Goal: Transaction & Acquisition: Purchase product/service

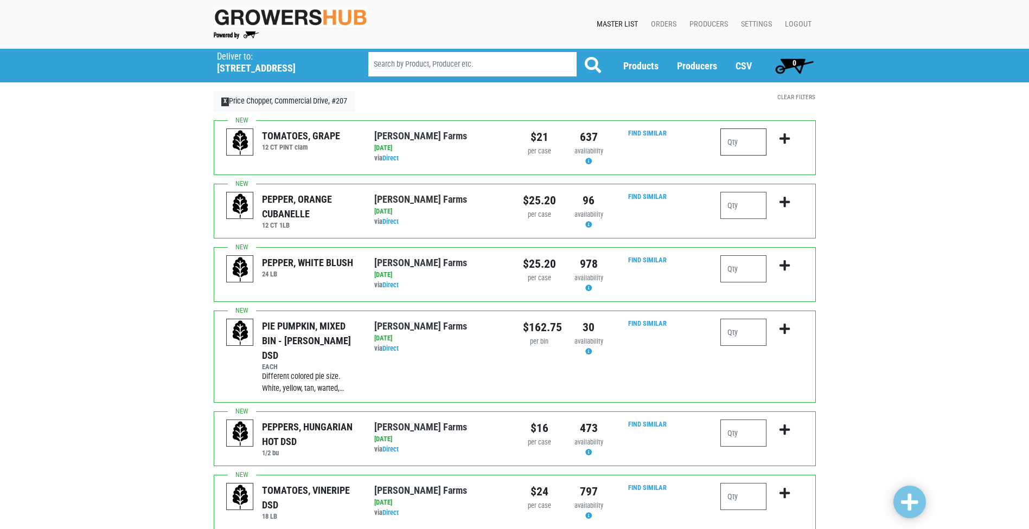
click at [742, 142] on input "number" at bounding box center [743, 142] width 46 height 27
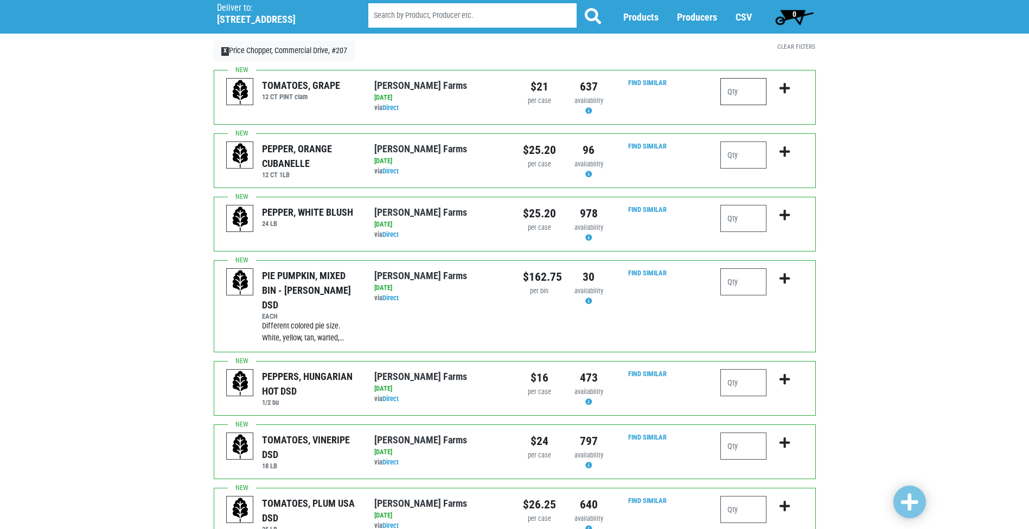
scroll to position [108, 0]
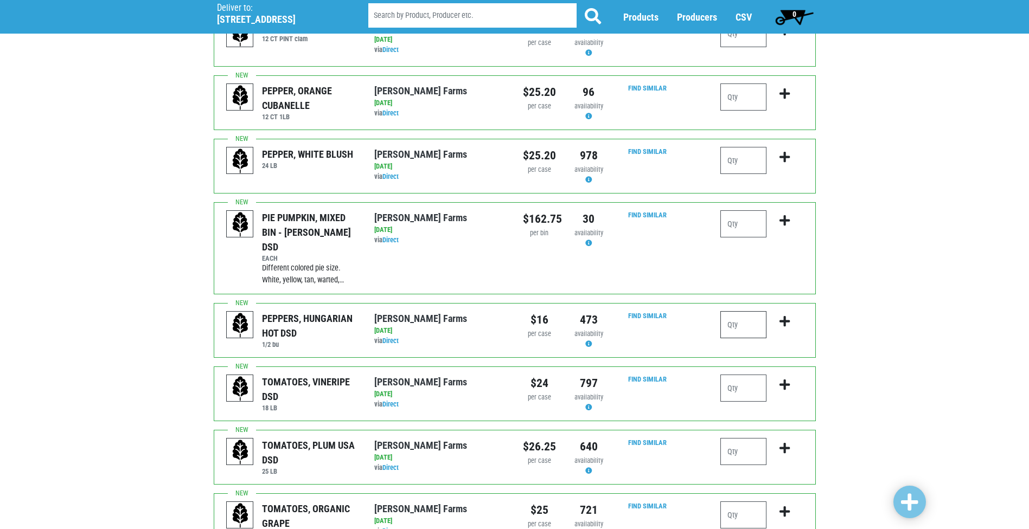
click at [744, 311] on input "number" at bounding box center [743, 324] width 46 height 27
click at [730, 375] on input "number" at bounding box center [743, 388] width 46 height 27
type input "2"
drag, startPoint x: 740, startPoint y: 368, endPoint x: 618, endPoint y: 362, distance: 122.2
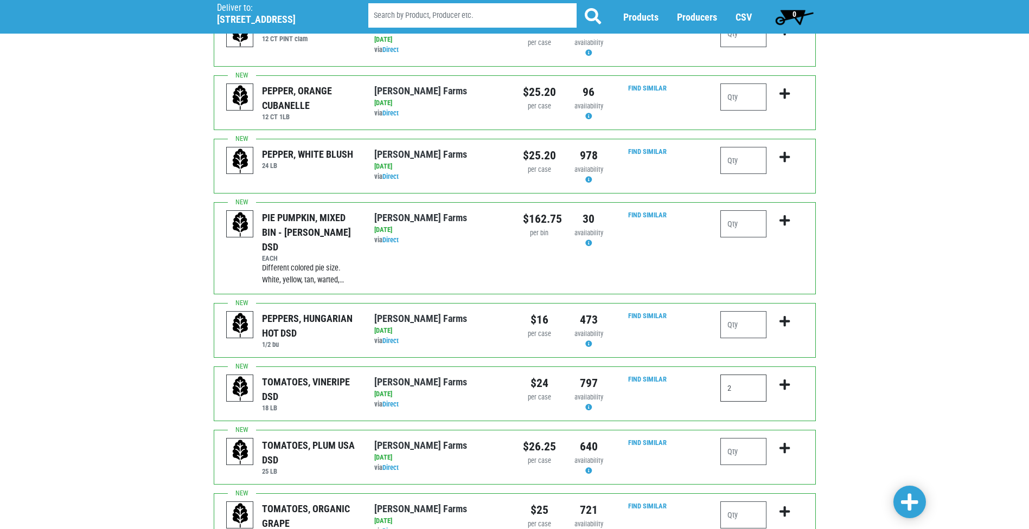
click at [618, 367] on div "TOMATOES, VINERIPE DSD 18 LB Reeves Farms via Direct on 2025-09-14 18 LB UPC: R…" at bounding box center [515, 394] width 602 height 55
type input "1"
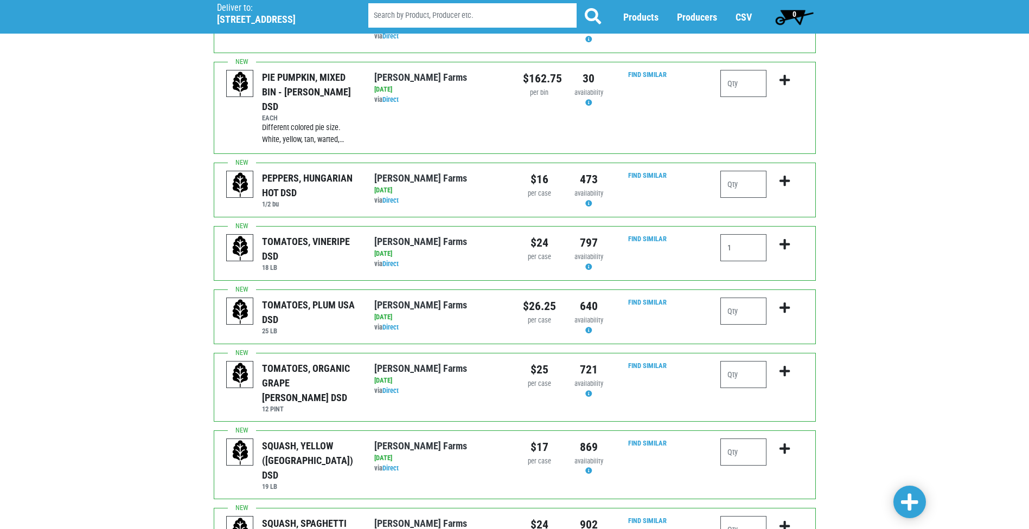
scroll to position [271, 0]
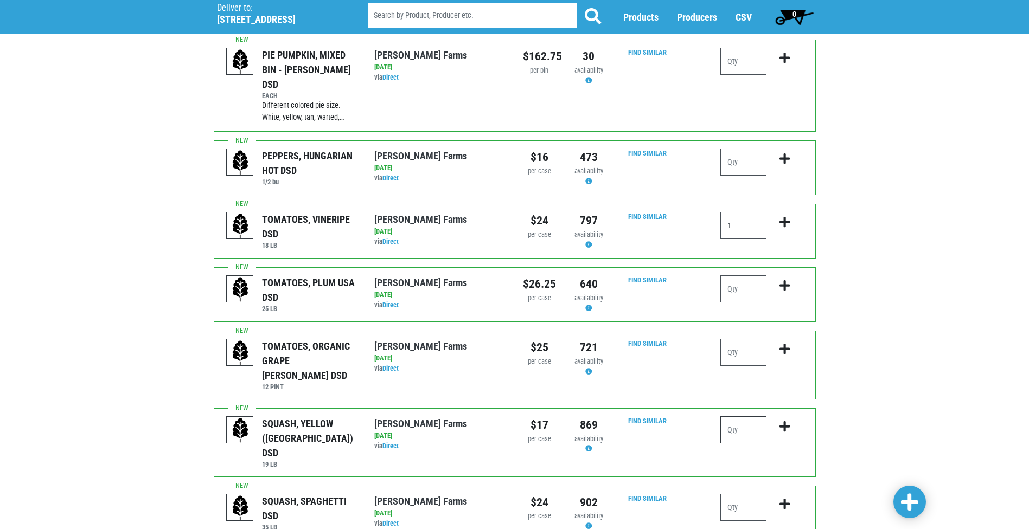
click at [742, 417] on input "number" at bounding box center [743, 430] width 46 height 27
type input "1"
click at [933, 392] on div "Deliver To Price Chopper, Commercial Drive, #207 (4535 Commercial Dr, New Hartf…" at bounding box center [514, 497] width 1029 height 1439
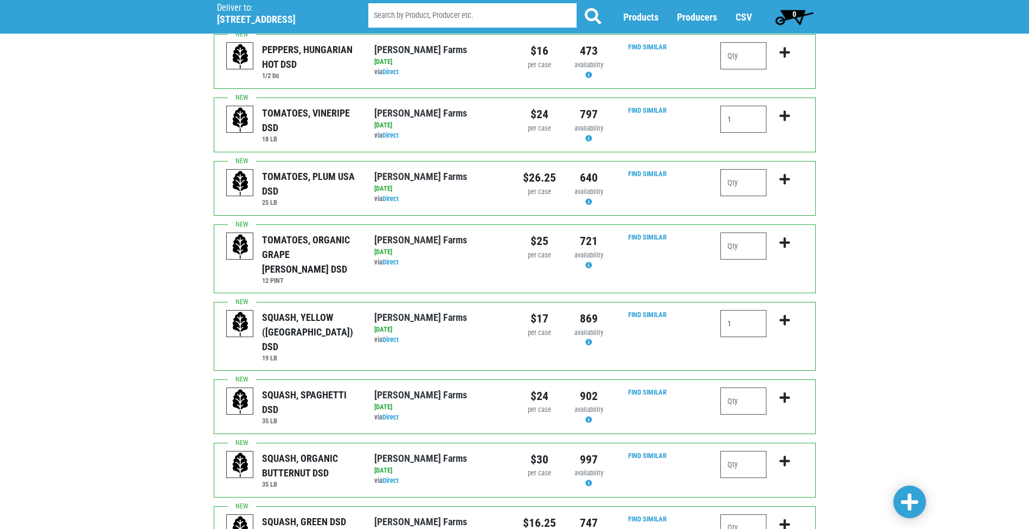
scroll to position [380, 0]
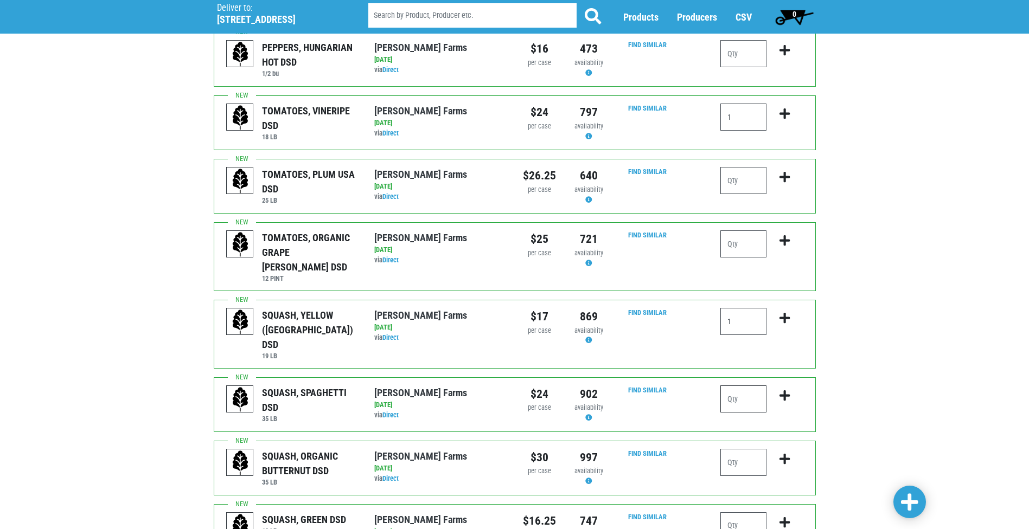
click at [744, 386] on input "number" at bounding box center [743, 399] width 46 height 27
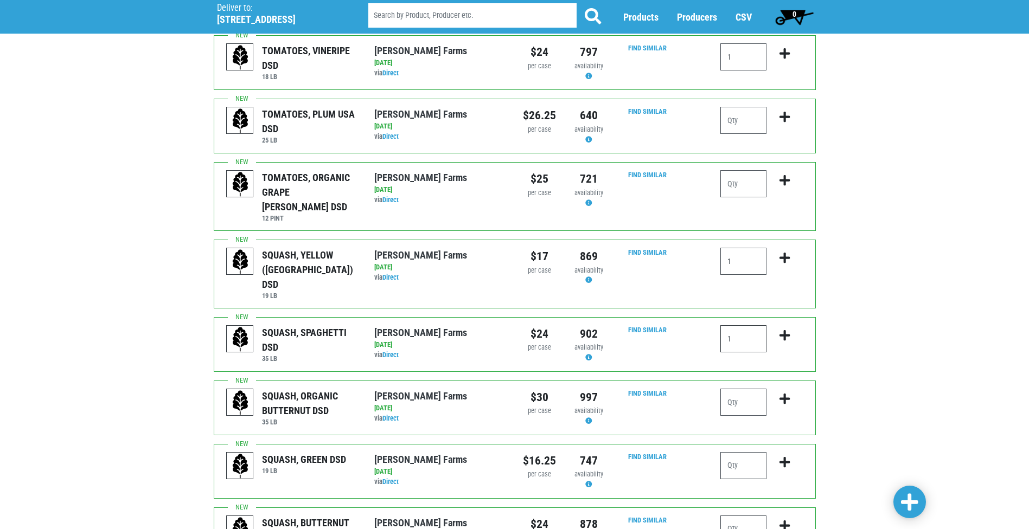
scroll to position [488, 0]
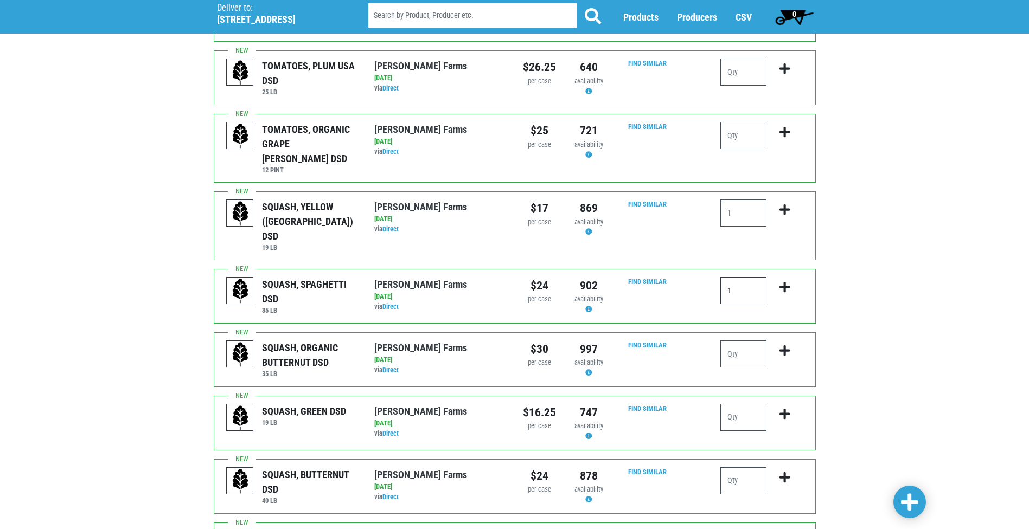
type input "1"
click at [747, 404] on input "number" at bounding box center [743, 417] width 46 height 27
type input "3"
click at [754, 468] on input "number" at bounding box center [743, 481] width 46 height 27
type input "2"
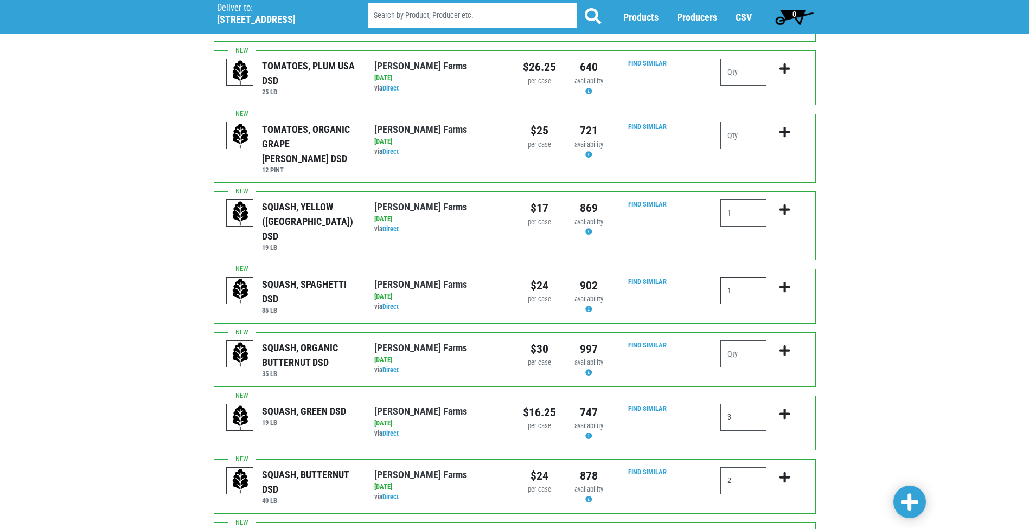
drag, startPoint x: 736, startPoint y: 248, endPoint x: 664, endPoint y: 247, distance: 72.1
click at [664, 269] on div "SQUASH, SPAGHETTI DSD 35 LB Reeves Farms via Direct on 2025-09-14 35 LB UPC: Re…" at bounding box center [515, 296] width 602 height 55
type input "2"
click at [997, 267] on div "Deliver To Price Chopper, Commercial Drive, #207 (4535 Commercial Dr, New Hartf…" at bounding box center [514, 280] width 1029 height 1439
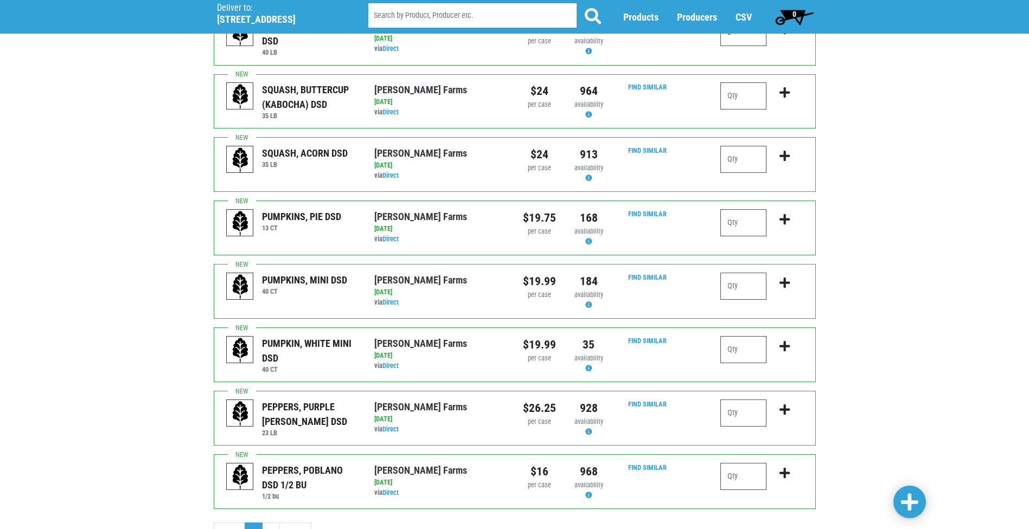
scroll to position [943, 0]
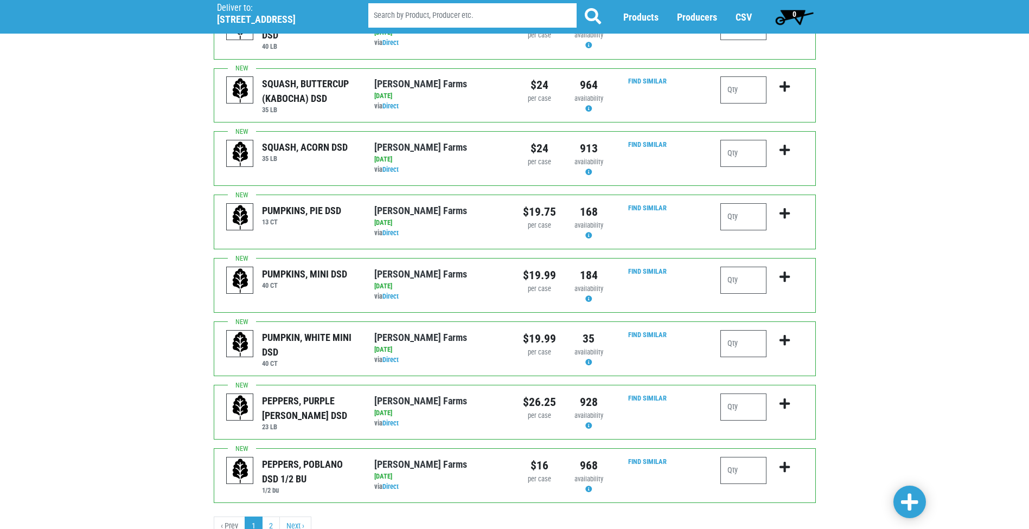
click at [911, 496] on span at bounding box center [909, 503] width 17 height 20
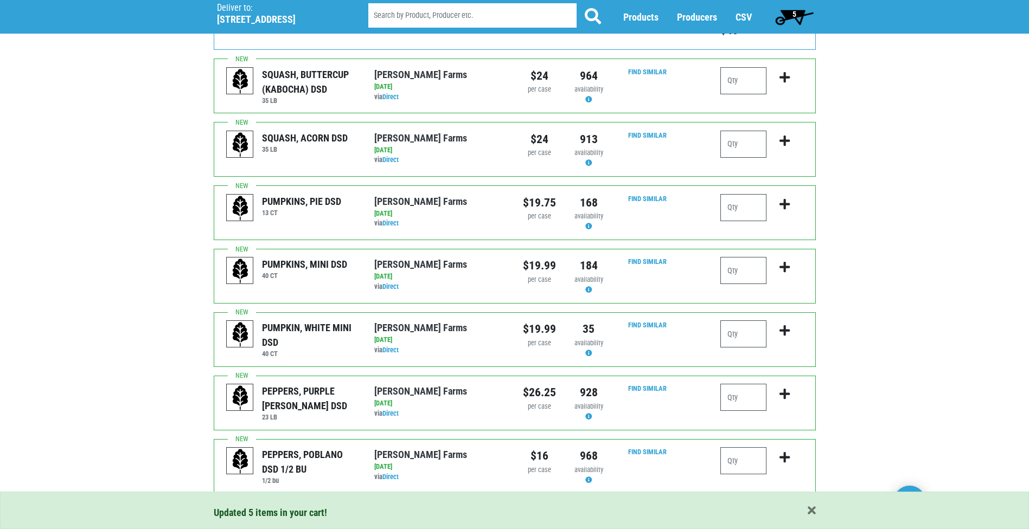
scroll to position [1023, 0]
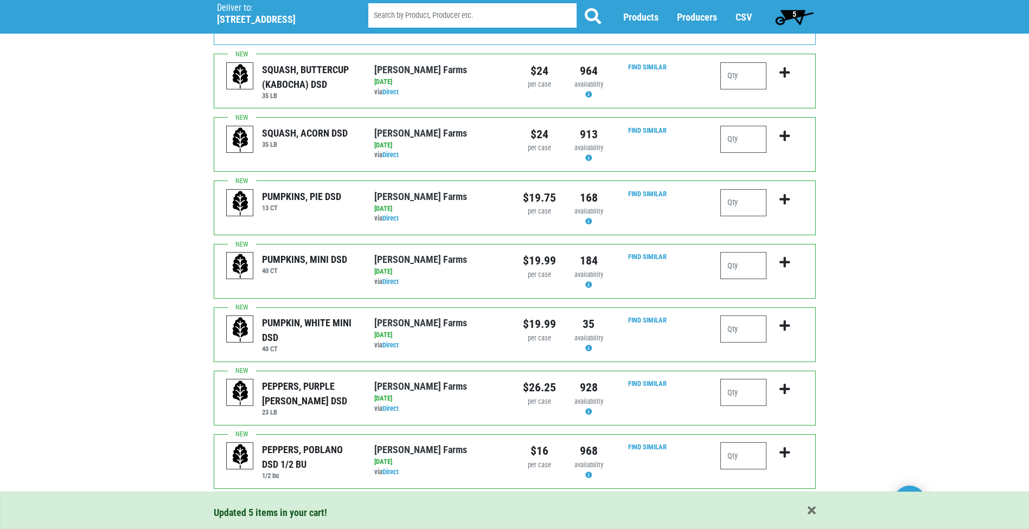
click at [275, 503] on link "2" at bounding box center [271, 513] width 18 height 20
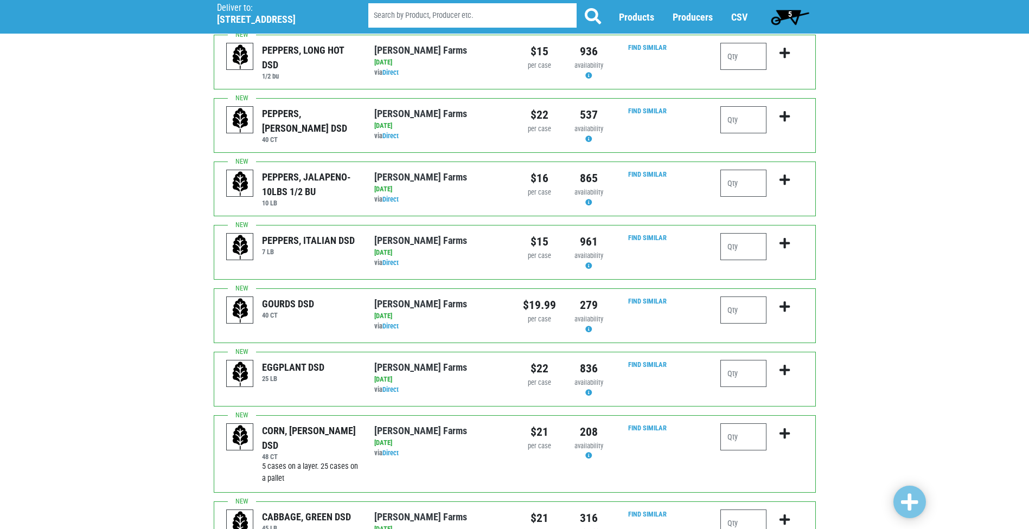
scroll to position [108, 0]
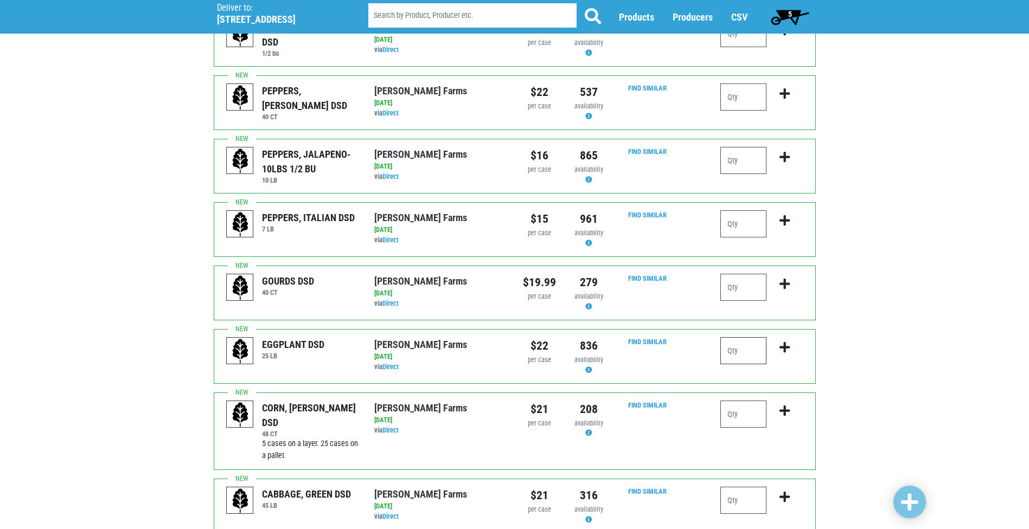
click at [749, 361] on input "number" at bounding box center [743, 350] width 46 height 27
click at [744, 409] on input "number" at bounding box center [743, 414] width 46 height 27
type input "3"
click at [879, 418] on div "Deliver To Price Chopper, Commercial Drive, #207 (4535 Commercial Dr, New Hartf…" at bounding box center [514, 257] width 1029 height 635
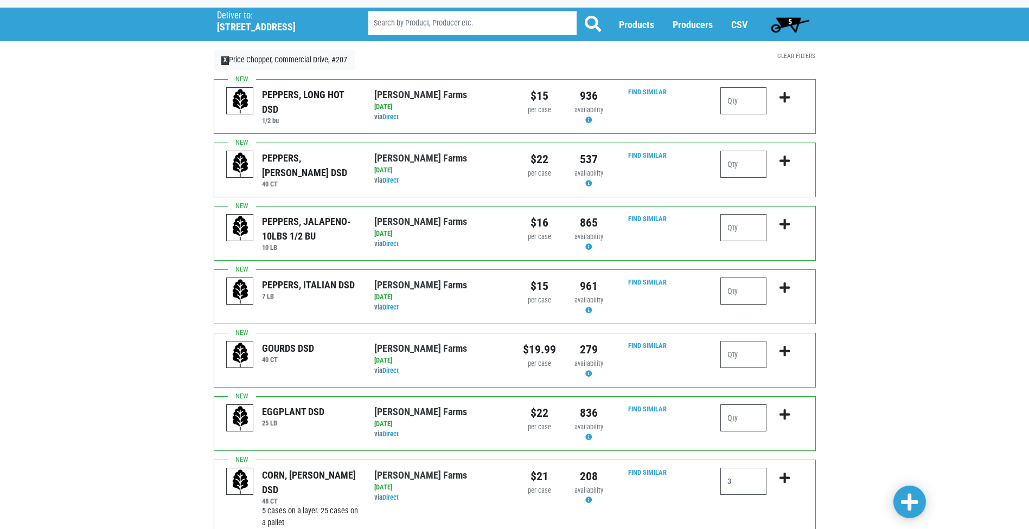
scroll to position [19, 0]
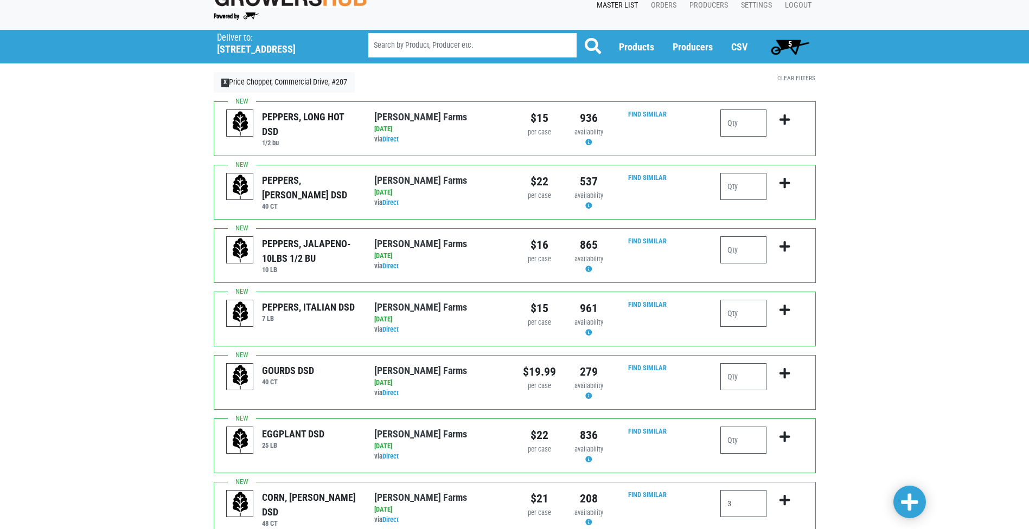
drag, startPoint x: 711, startPoint y: 124, endPoint x: 722, endPoint y: 124, distance: 11.4
click at [722, 124] on div "PEPPERS, LONG HOT DSD 1/2 bu Reeves Farms via Direct on 2025-09-14 1/2 bu UPC: …" at bounding box center [515, 128] width 602 height 55
click at [732, 123] on input "number" at bounding box center [743, 123] width 46 height 27
type input "1"
click at [948, 311] on div "Deliver To Price Chopper, Commercial Drive, #207 (4535 Commercial Dr, New Hartf…" at bounding box center [514, 347] width 1029 height 635
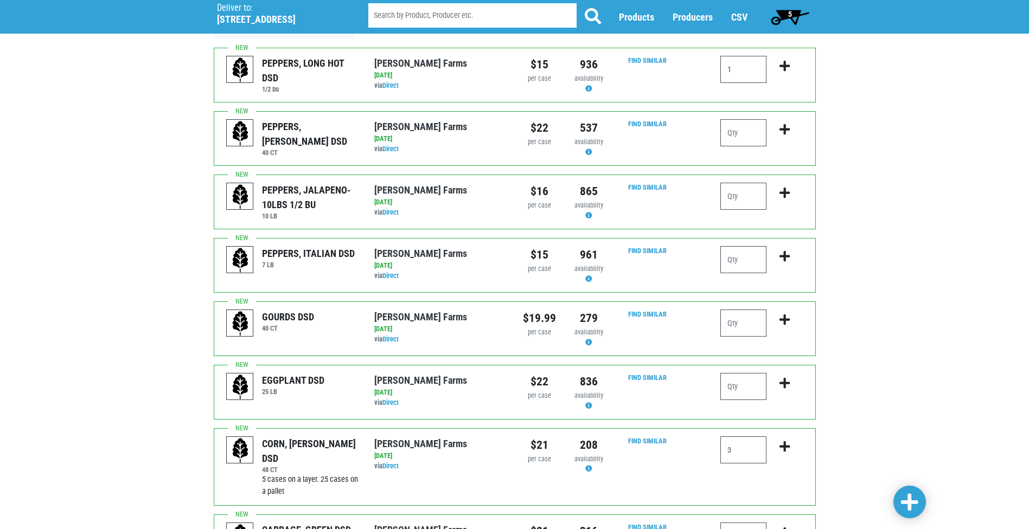
scroll to position [73, 0]
click at [745, 143] on input "number" at bounding box center [743, 132] width 46 height 27
type input "2"
click at [926, 240] on div "Deliver To Price Chopper, Commercial Drive, #207 (4535 Commercial Dr, New Hartf…" at bounding box center [514, 293] width 1029 height 635
click at [910, 515] on link at bounding box center [909, 502] width 33 height 33
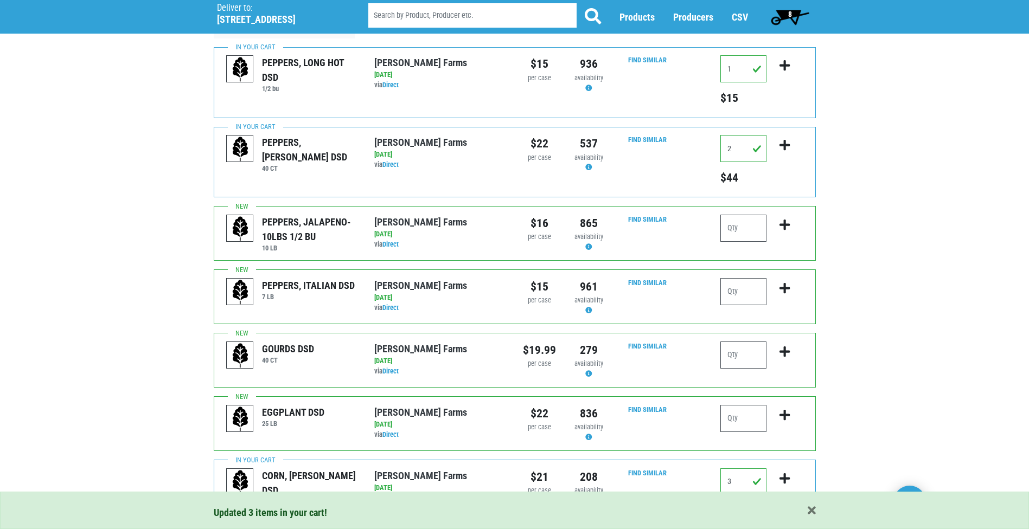
click at [780, 16] on span "8" at bounding box center [790, 17] width 48 height 22
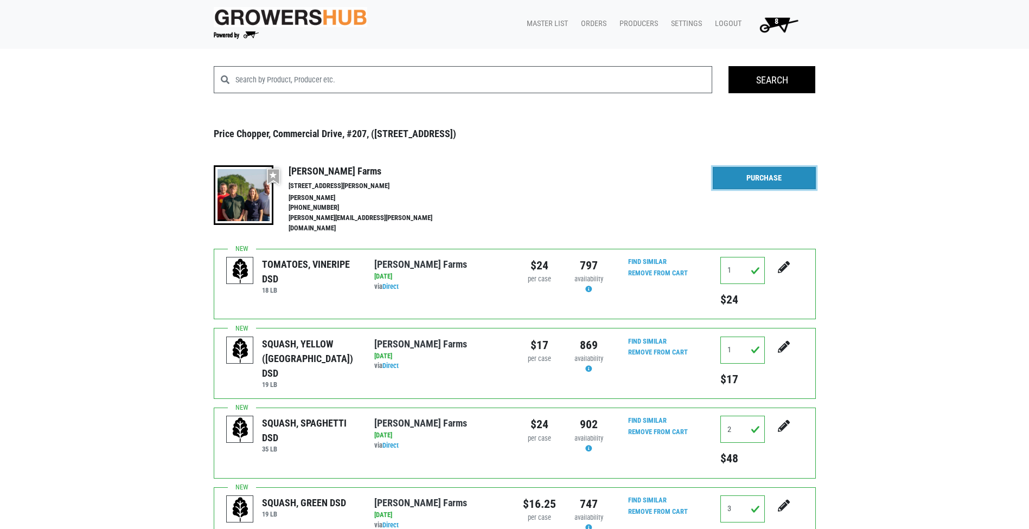
click at [735, 177] on link "Purchase" at bounding box center [764, 178] width 103 height 23
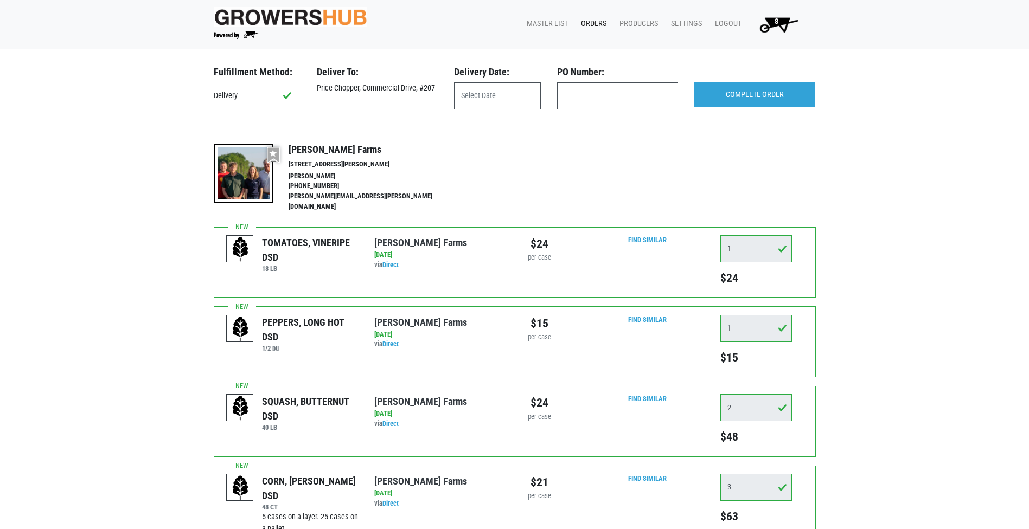
drag, startPoint x: 540, startPoint y: 80, endPoint x: 535, endPoint y: 87, distance: 8.6
click at [537, 85] on div "Delivery Date:" at bounding box center [497, 87] width 103 height 43
click at [524, 97] on input "text" at bounding box center [497, 95] width 87 height 27
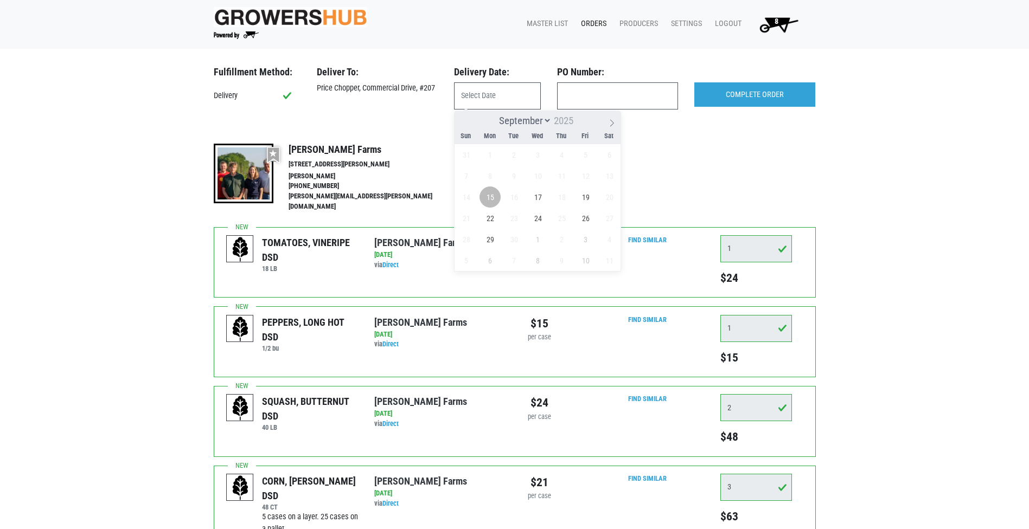
click at [495, 198] on span "15" at bounding box center [489, 197] width 21 height 21
type input "[DATE]"
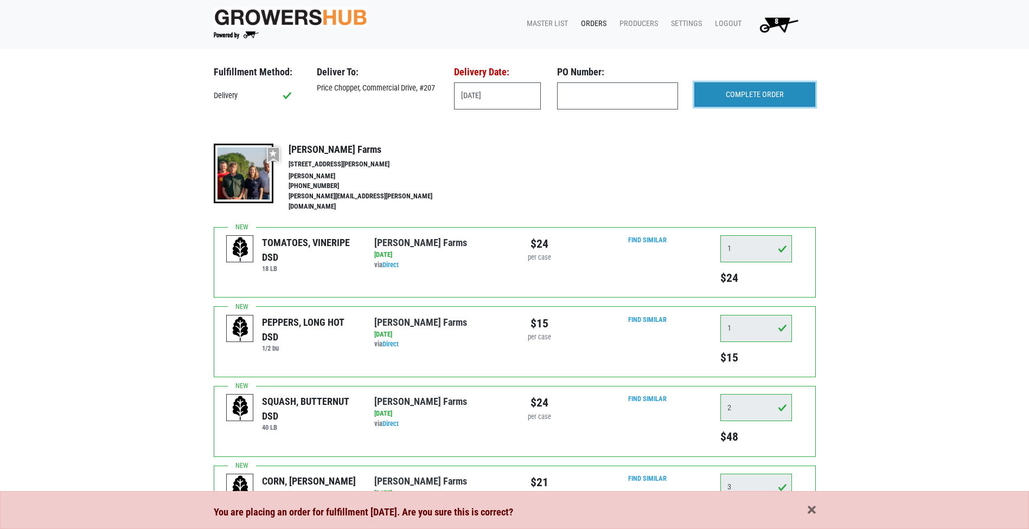
click at [757, 93] on input "COMPLETE ORDER" at bounding box center [754, 94] width 121 height 25
